Goal: Information Seeking & Learning: Find specific fact

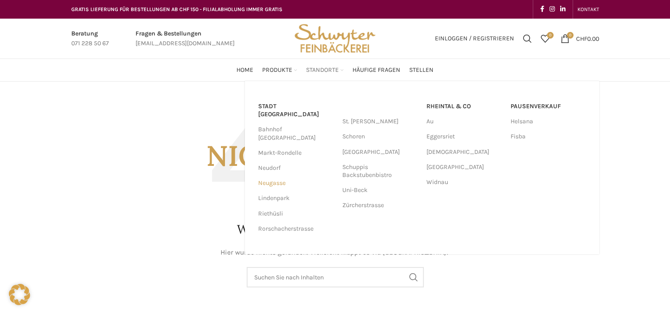
click at [288, 175] on link "Neugasse" at bounding box center [295, 182] width 75 height 15
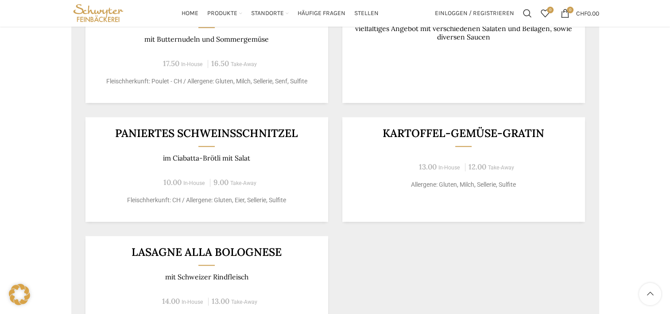
scroll to position [709, 0]
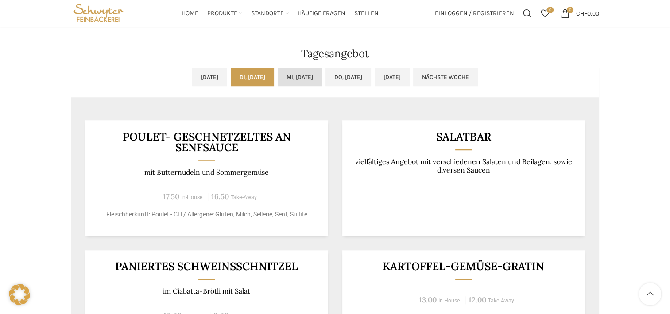
click at [310, 78] on link "Mi, [DATE]" at bounding box center [300, 77] width 44 height 19
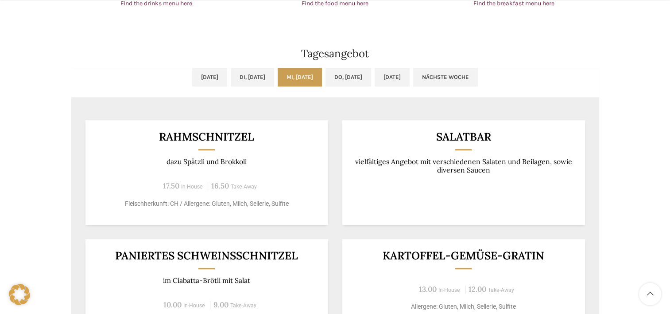
scroll to position [753, 0]
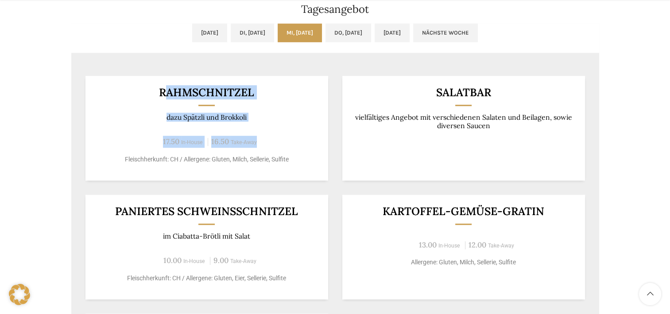
drag, startPoint x: 165, startPoint y: 92, endPoint x: 291, endPoint y: 133, distance: 132.4
click at [291, 133] on div "Rahmschnitzel dazu Spätzli und Brokkoli 17.50 In-House 16.50 Take-Away Fleischh…" at bounding box center [206, 128] width 243 height 105
drag, startPoint x: 291, startPoint y: 133, endPoint x: 316, endPoint y: 147, distance: 28.7
click at [316, 147] on div "Rahmschnitzel dazu Spätzli und Brokkoli 17.50 In-House 16.50 Take-Away Fleischh…" at bounding box center [206, 128] width 243 height 105
click at [292, 101] on div "Rahmschnitzel dazu Spätzli und Brokkoli 17.50 In-House 16.50 Take-Away Fleischh…" at bounding box center [206, 128] width 243 height 105
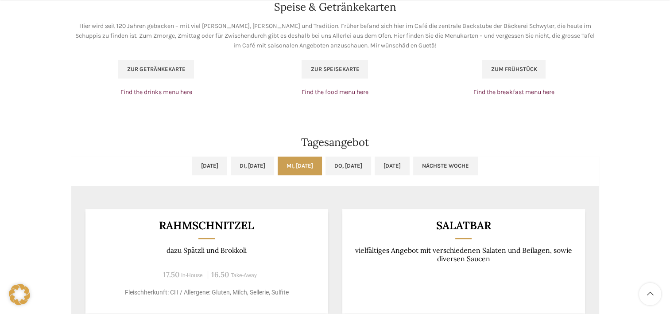
scroll to position [664, 0]
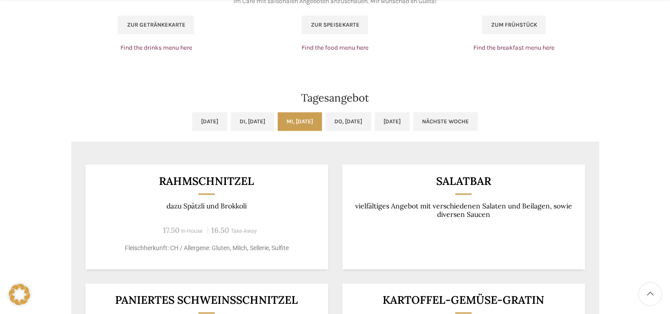
click at [332, 129] on ul "[DATE] Di, [DATE] Mi, [DATE] Do, [DATE] [DATE] Nächste Woche" at bounding box center [335, 126] width 528 height 29
click at [345, 126] on link "Do, [DATE]" at bounding box center [349, 121] width 46 height 19
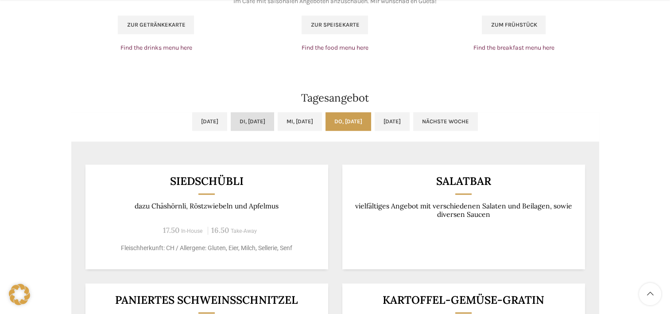
click at [246, 126] on link "Di, [DATE]" at bounding box center [252, 121] width 43 height 19
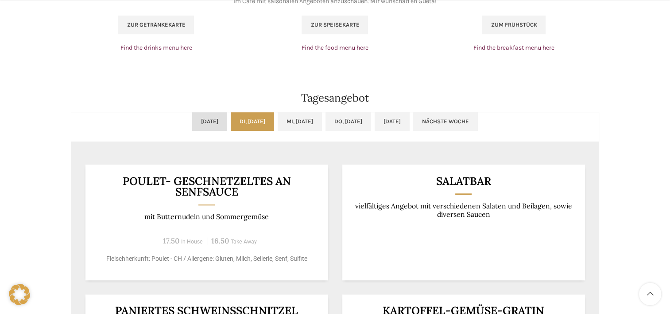
click at [192, 120] on link "[DATE]" at bounding box center [209, 121] width 35 height 19
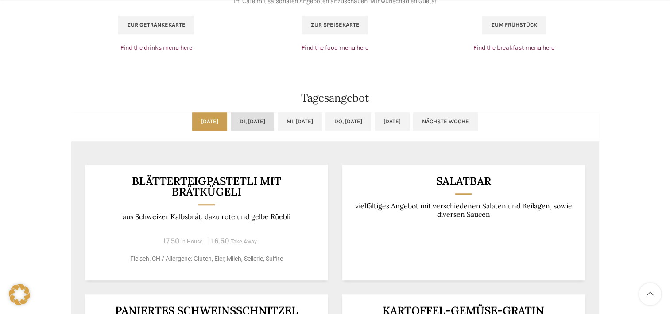
click at [249, 114] on link "Di, [DATE]" at bounding box center [252, 121] width 43 height 19
